Goal: Task Accomplishment & Management: Manage account settings

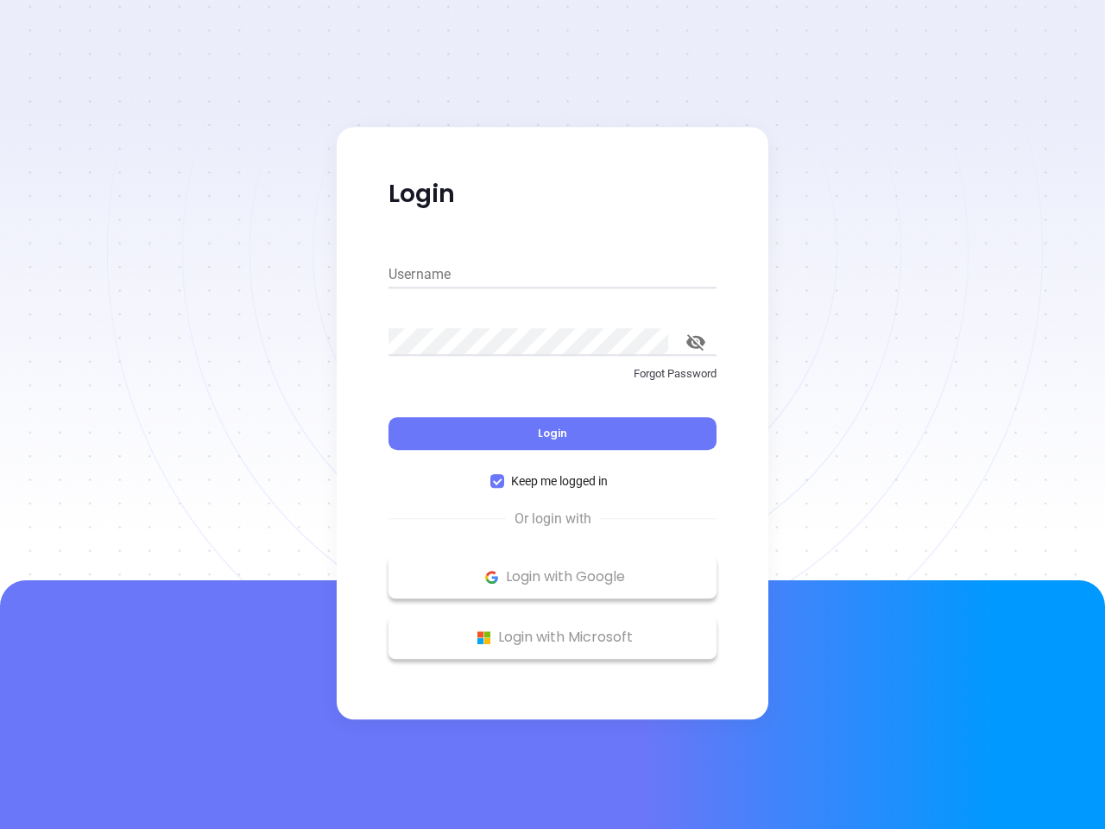
click at [552, 414] on div "Login" at bounding box center [552, 423] width 328 height 54
click at [552, 274] on input "Username" at bounding box center [552, 275] width 328 height 28
click at [696, 342] on icon "toggle password visibility" at bounding box center [695, 342] width 19 height 16
click at [552, 433] on span "Login" at bounding box center [552, 433] width 29 height 15
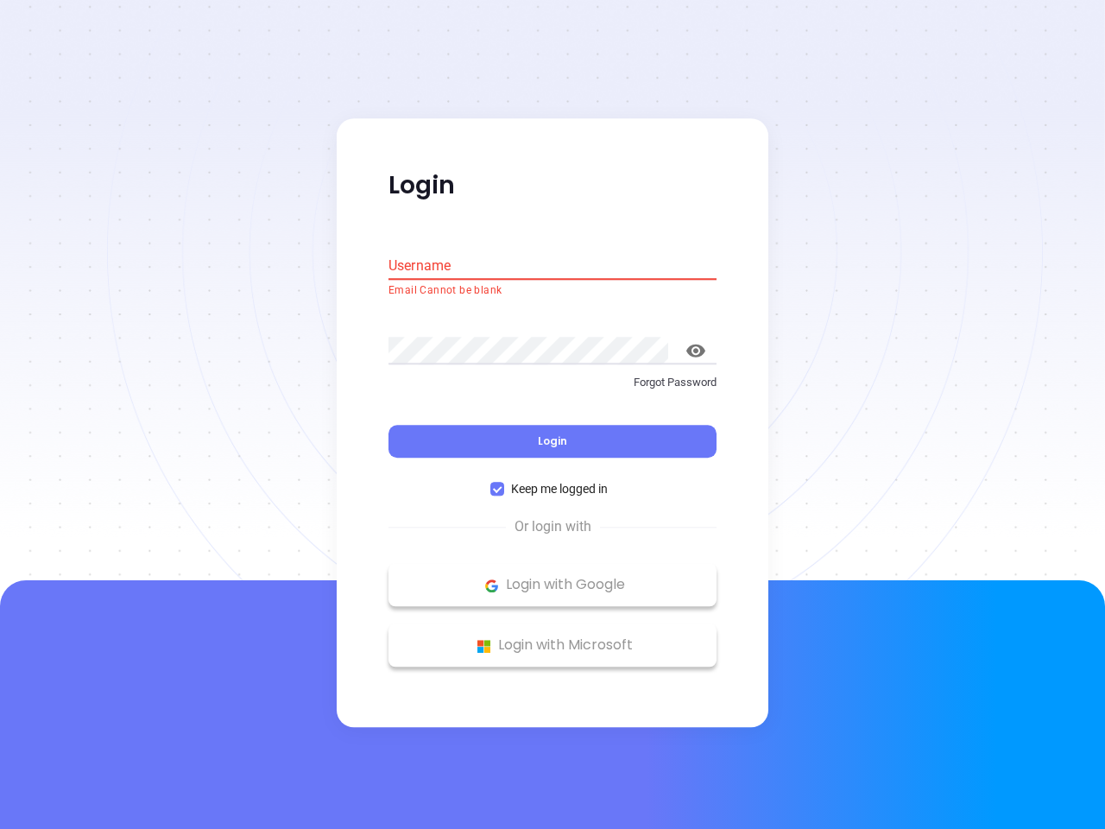
click at [552, 481] on span "Keep me logged in" at bounding box center [559, 489] width 110 height 19
click at [504, 483] on input "Keep me logged in" at bounding box center [497, 490] width 14 height 14
checkbox input "false"
click at [552, 577] on p "Login with Google" at bounding box center [552, 585] width 311 height 26
click at [552, 637] on p "Login with Microsoft" at bounding box center [552, 646] width 311 height 26
